Goal: Navigation & Orientation: Find specific page/section

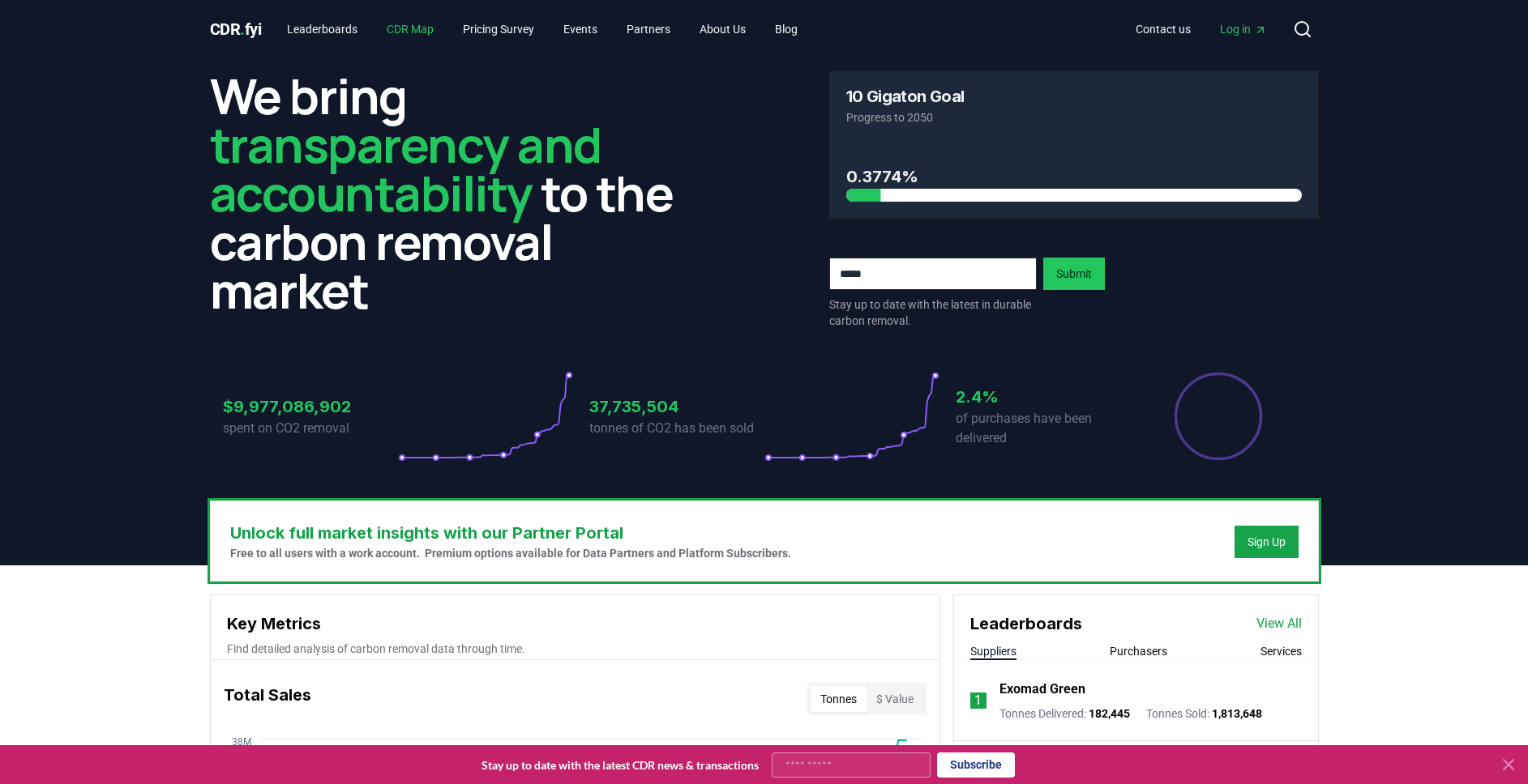
click at [414, 29] on link "CDR Map" at bounding box center [410, 28] width 73 height 29
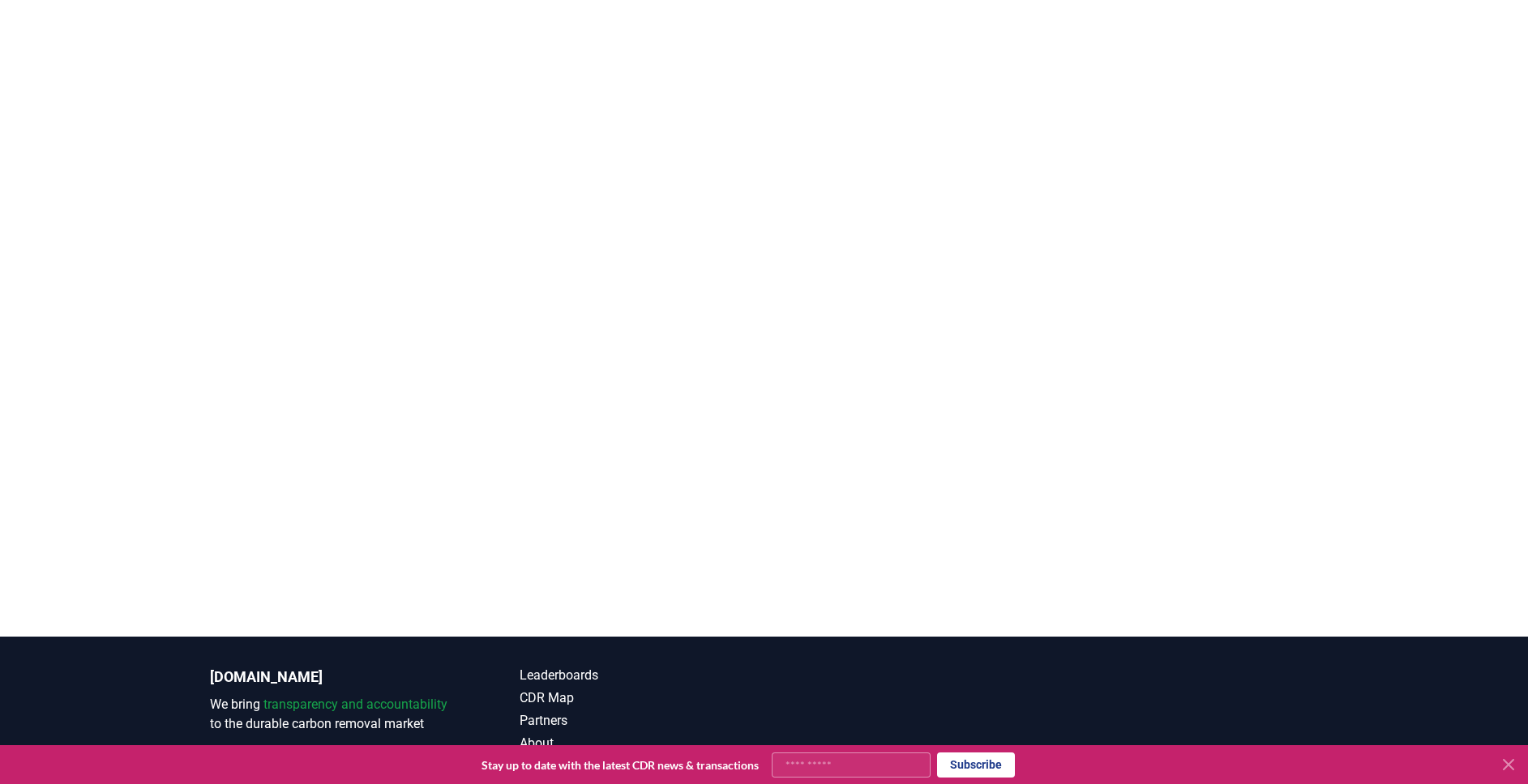
scroll to position [361, 0]
